Goal: Browse casually

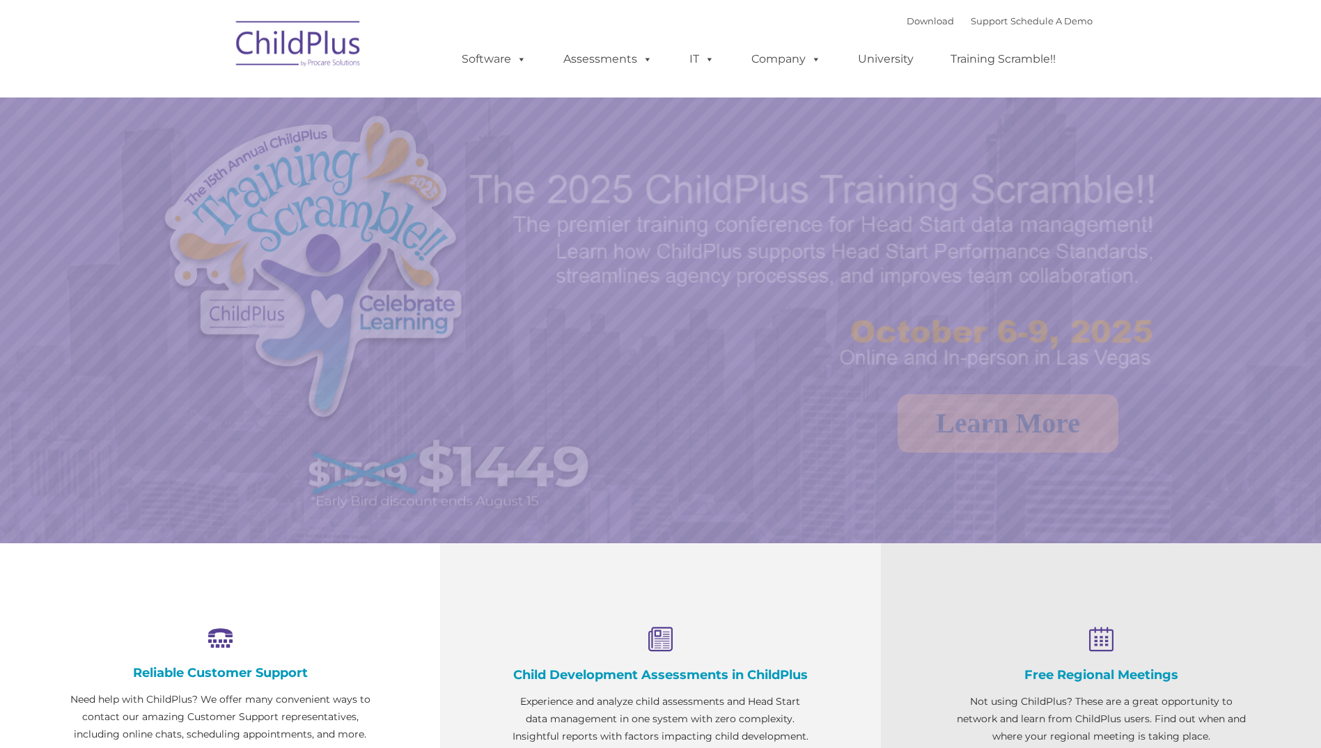
select select "MEDIUM"
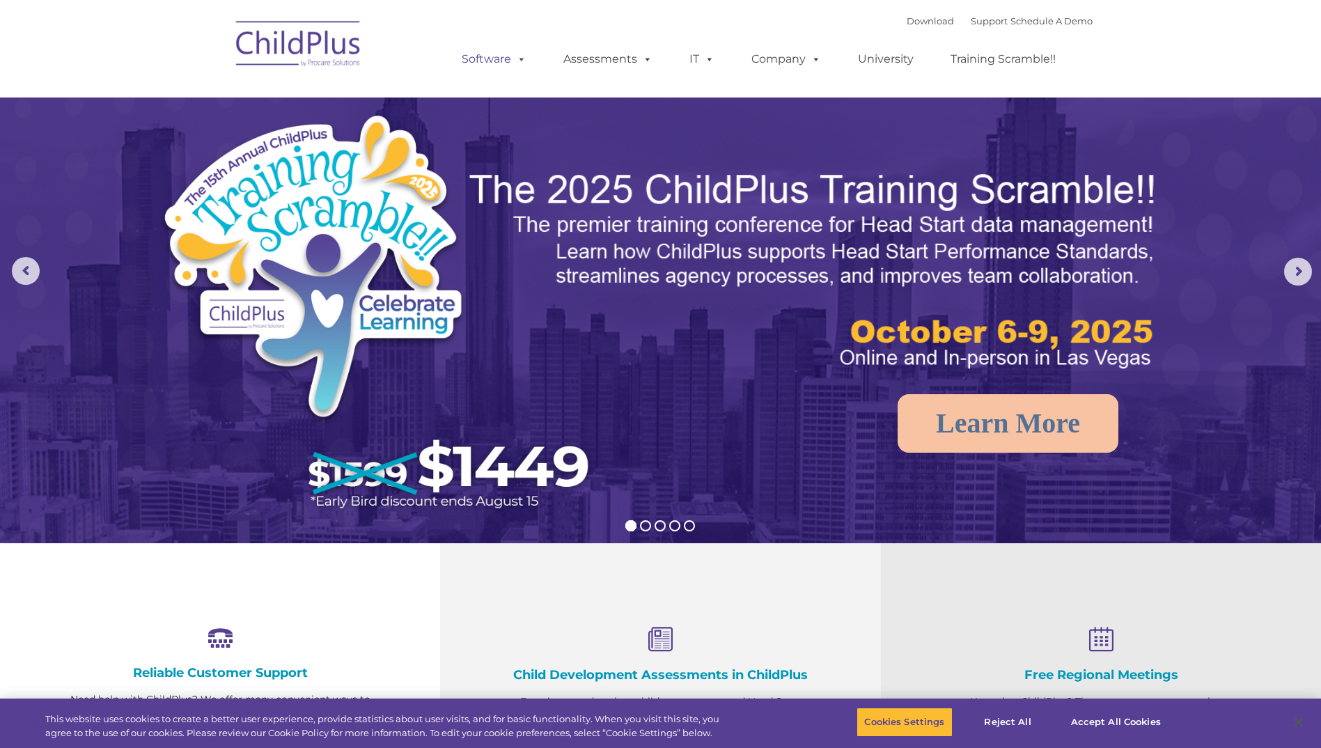
click at [485, 58] on link "Software" at bounding box center [494, 59] width 93 height 28
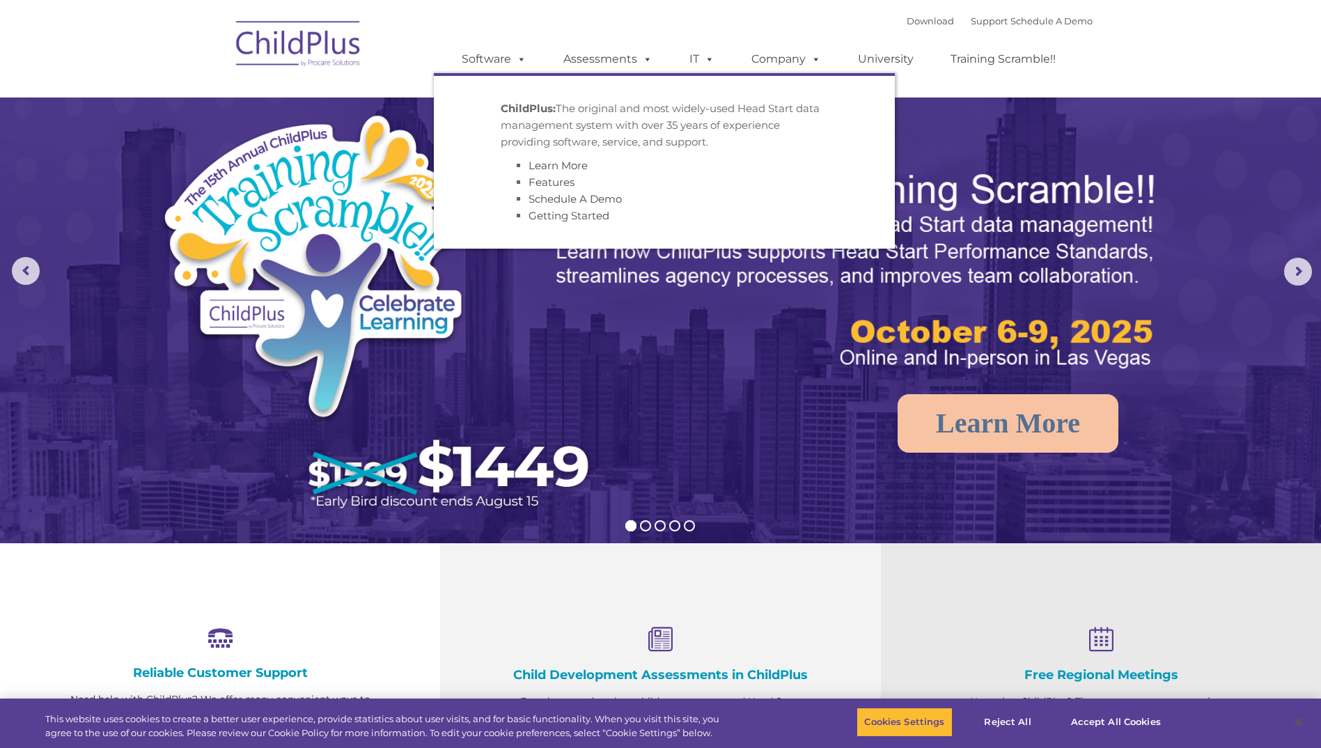
click at [309, 24] on img at bounding box center [298, 46] width 139 height 70
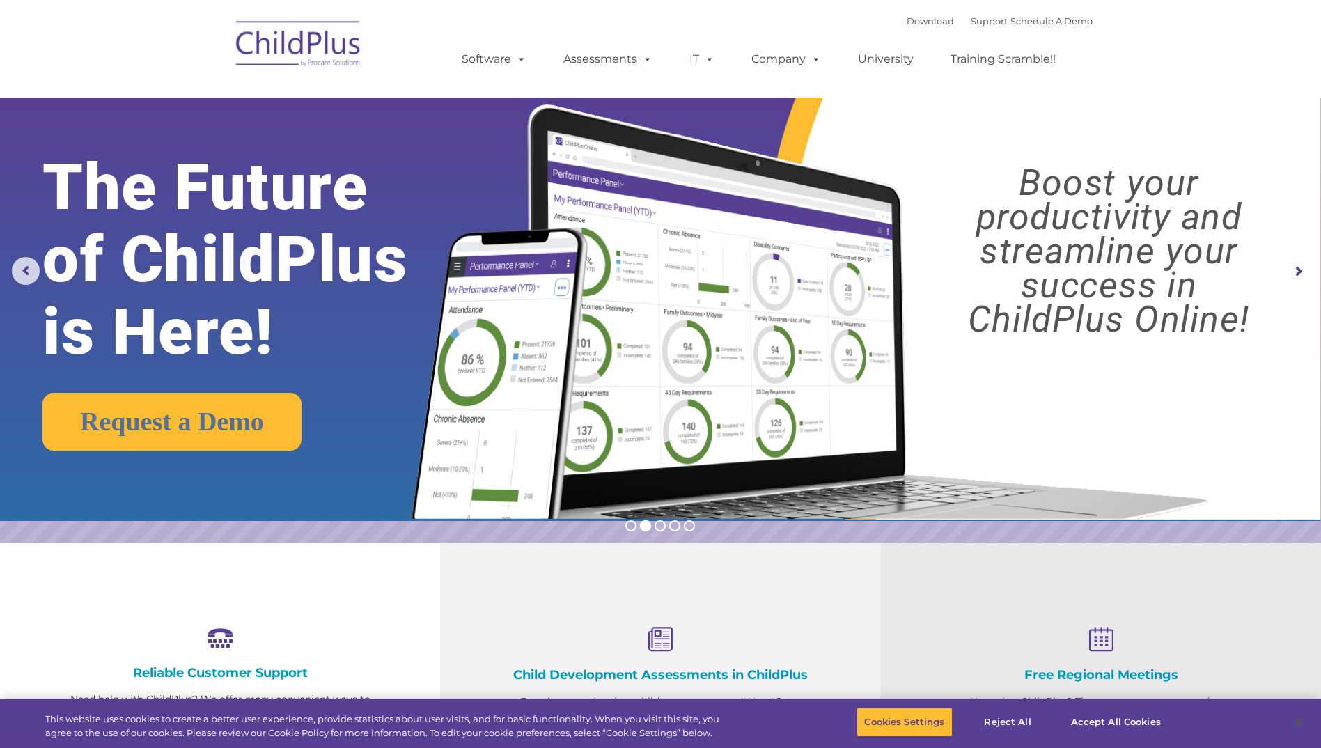
click at [265, 31] on img at bounding box center [298, 46] width 139 height 70
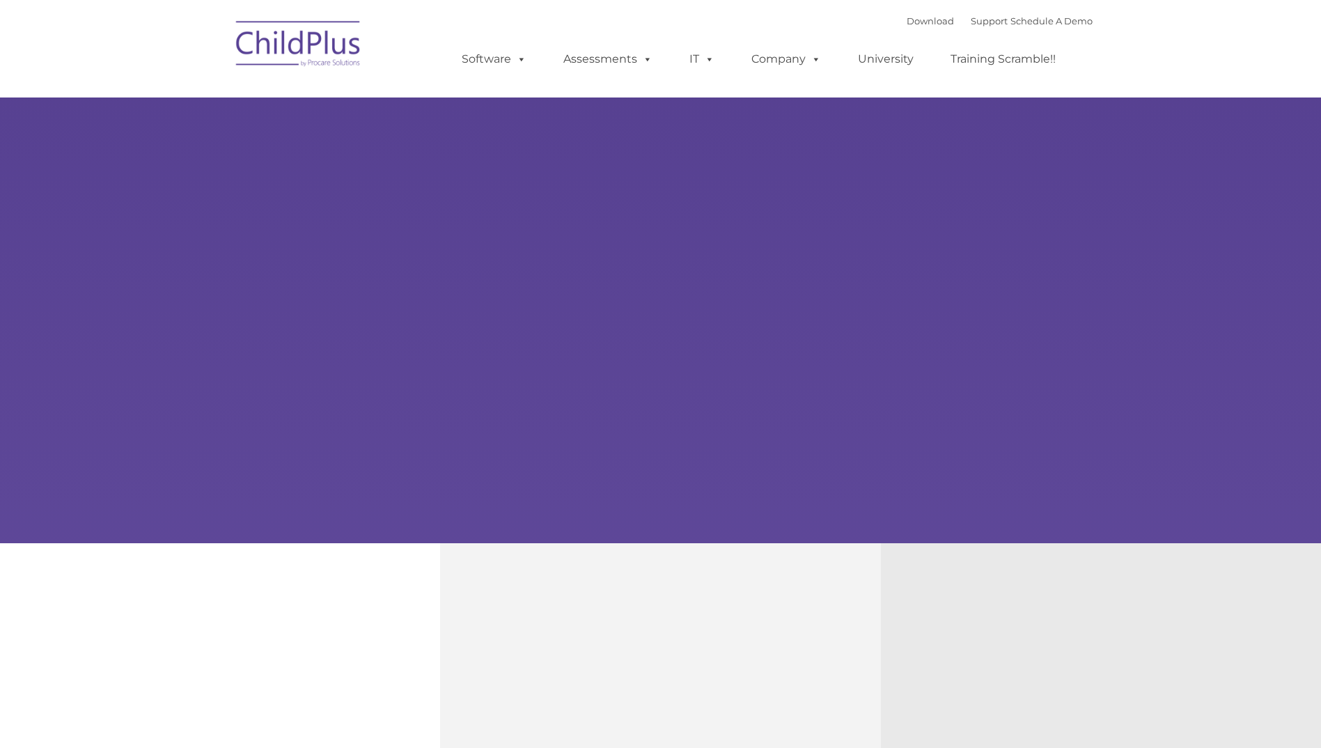
type input ""
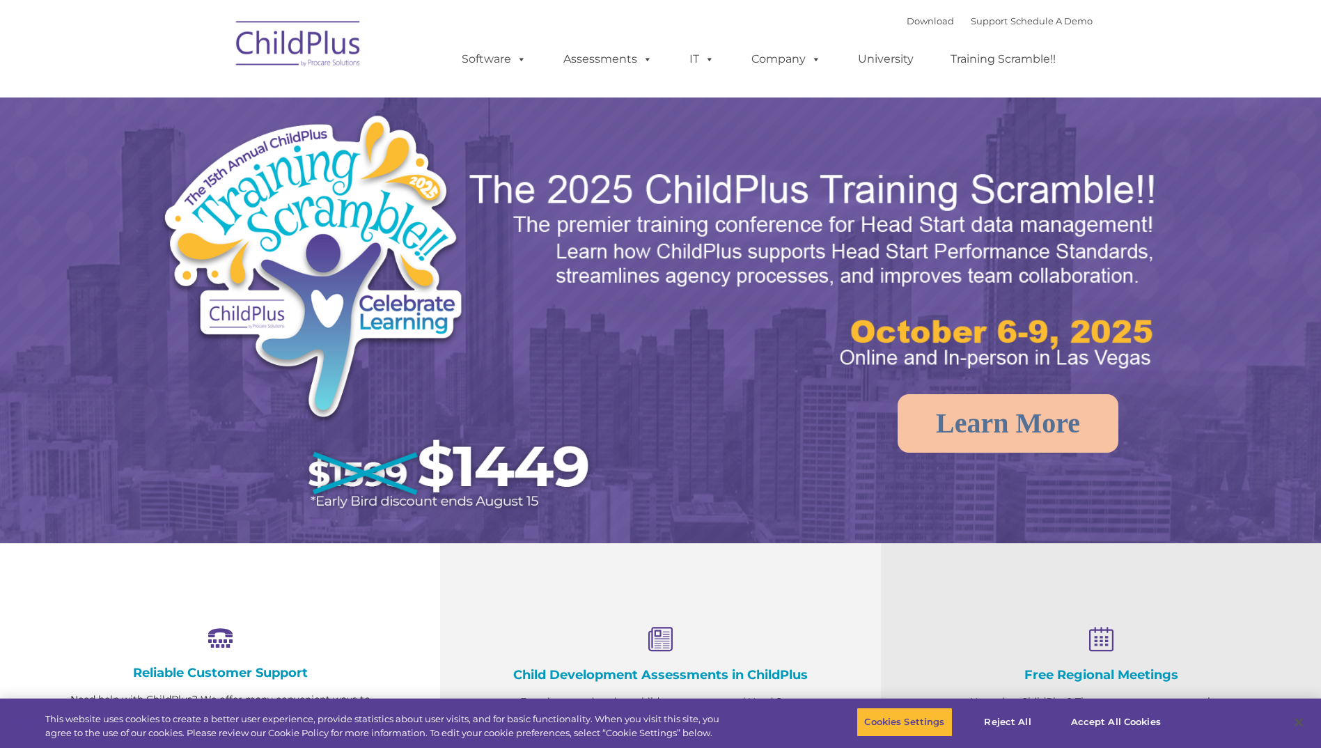
select select "MEDIUM"
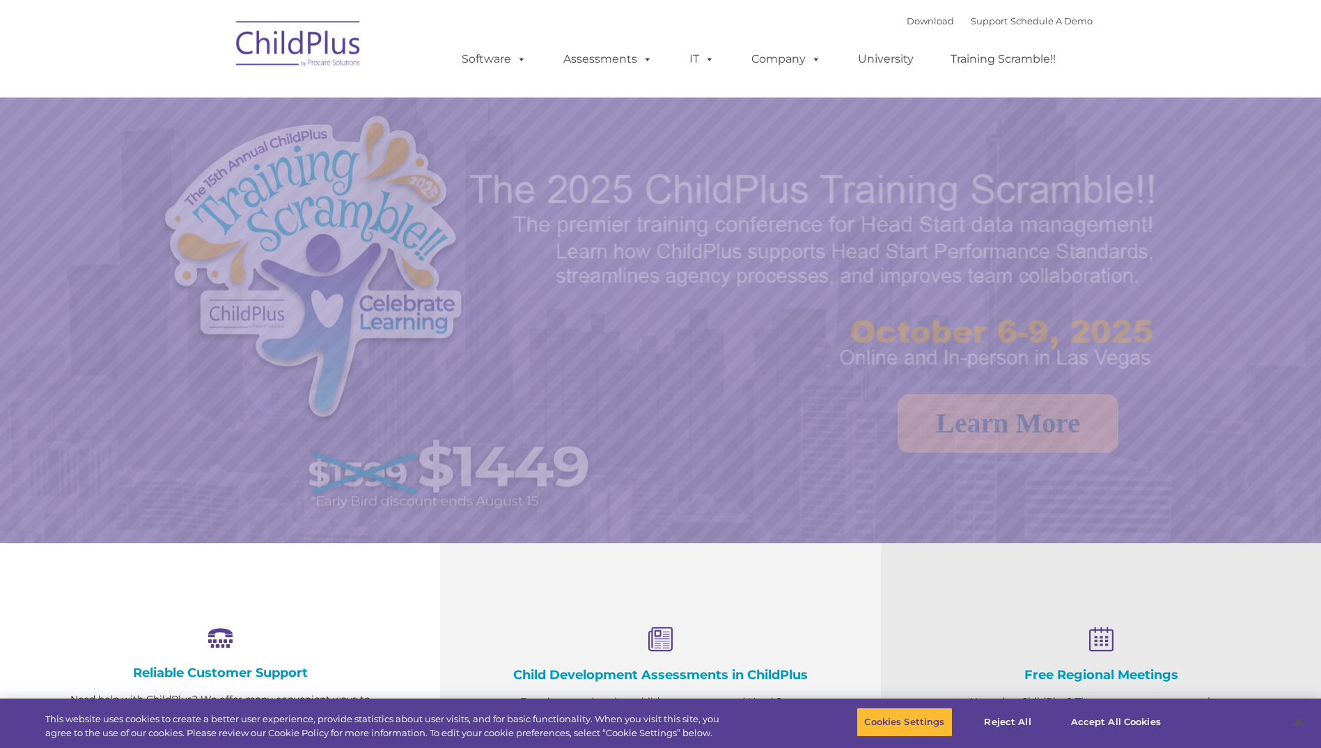
select select "MEDIUM"
